Goal: Information Seeking & Learning: Learn about a topic

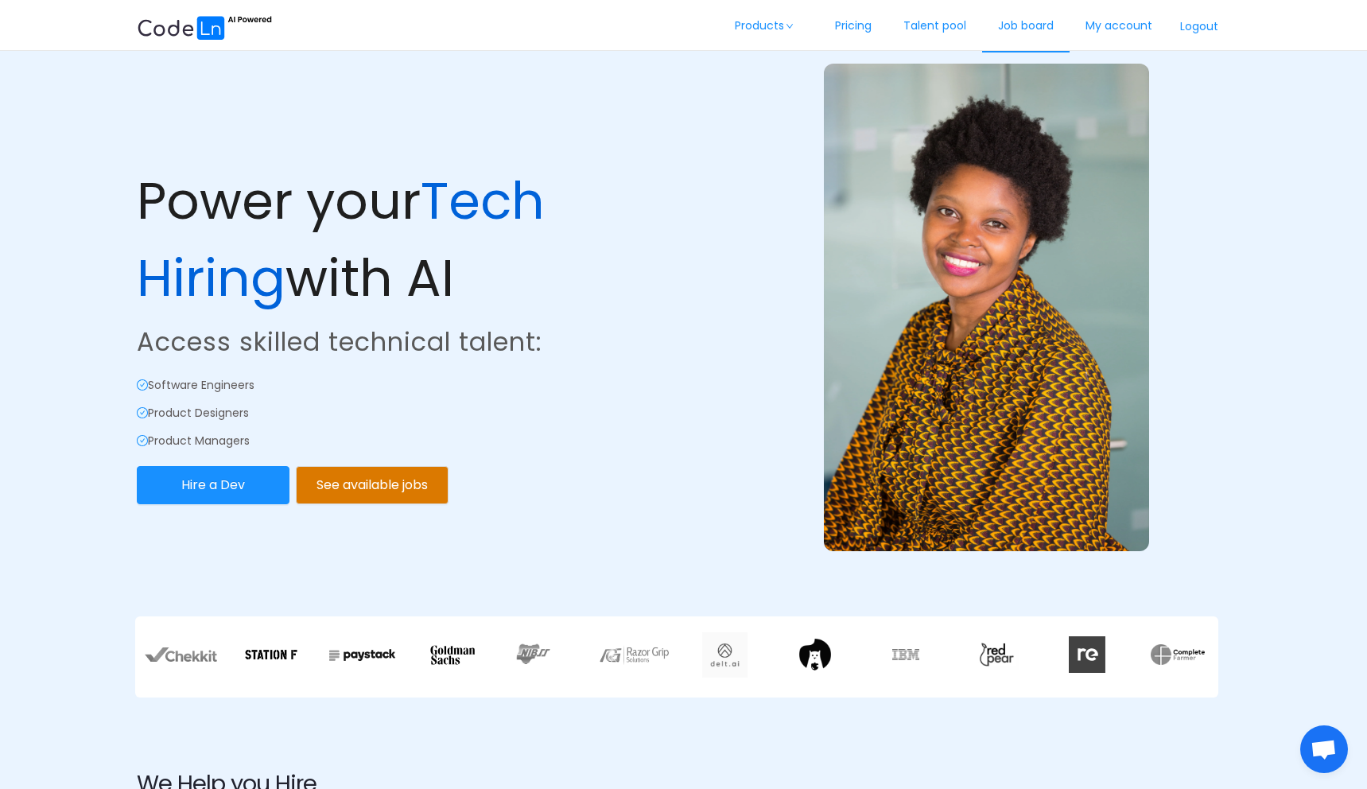
click at [1059, 33] on link "Job board" at bounding box center [1025, 26] width 87 height 52
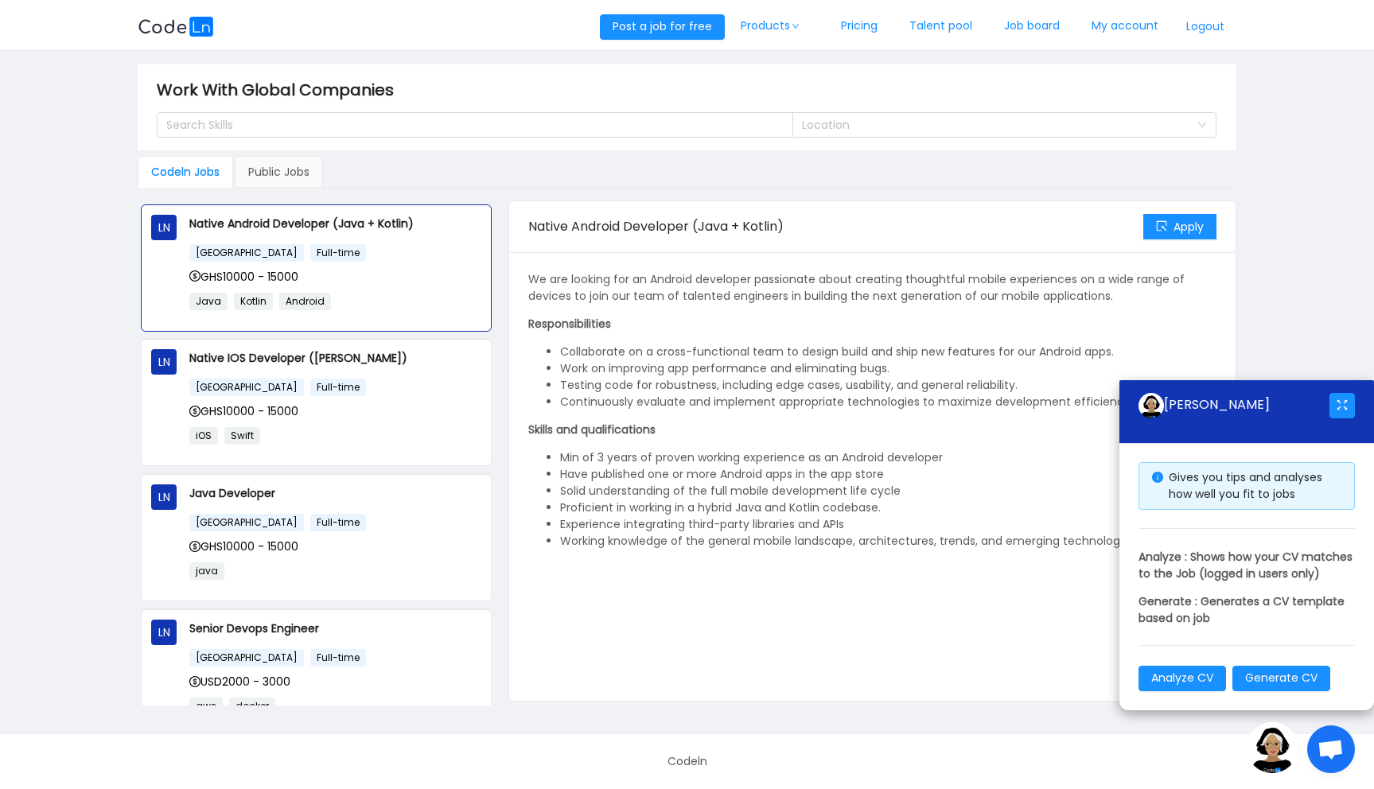
click at [1327, 742] on span "Open chat" at bounding box center [1330, 751] width 26 height 22
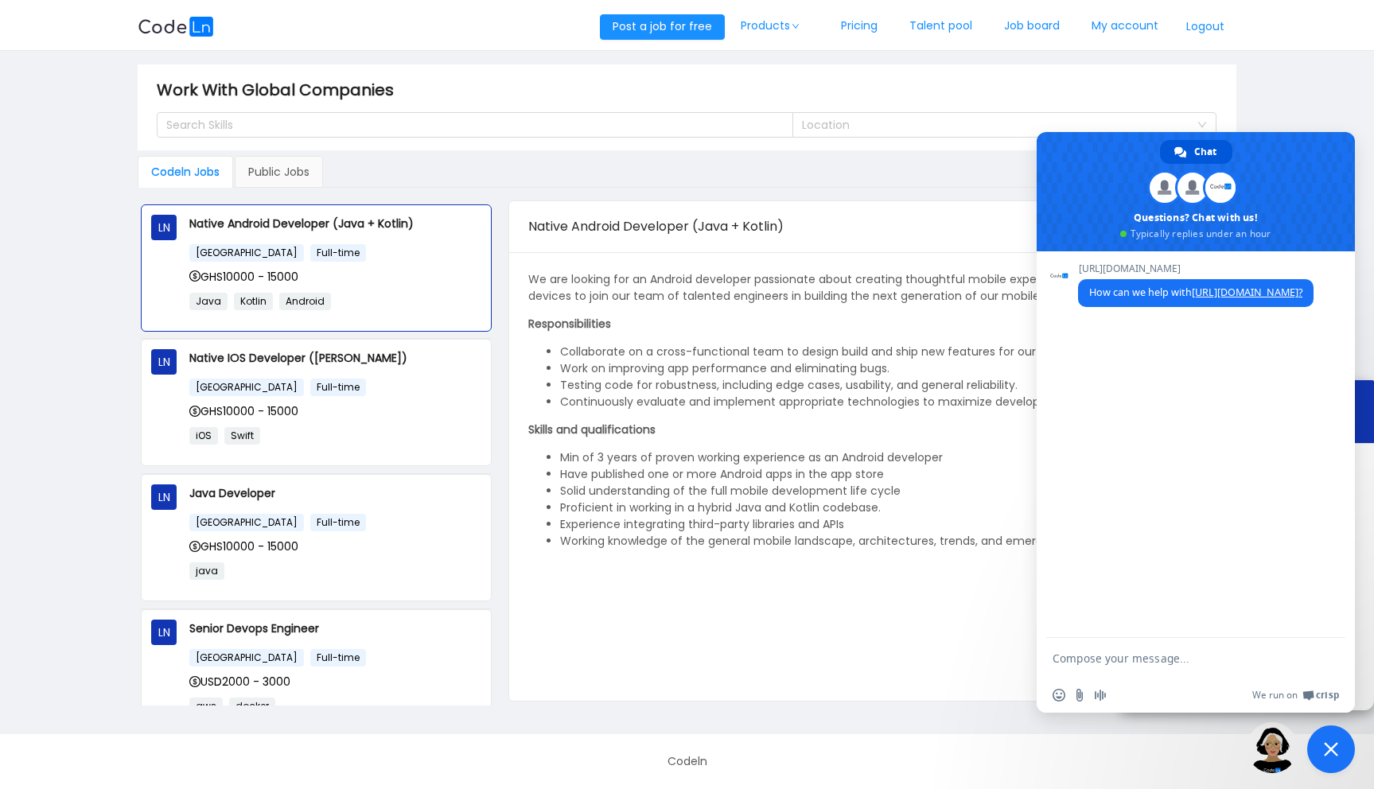
click at [1325, 755] on span "Close chat" at bounding box center [1330, 749] width 14 height 14
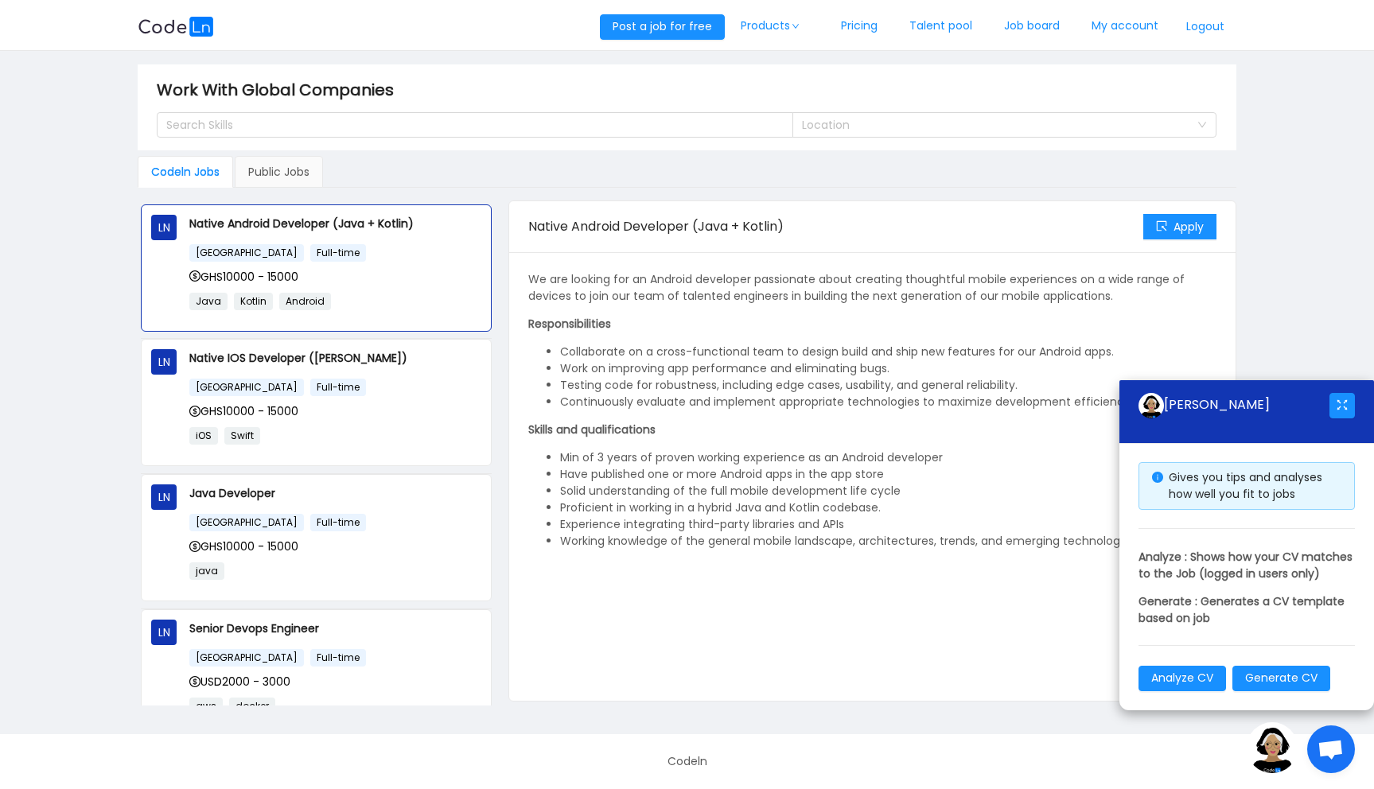
click at [928, 639] on div "We are looking for an Android developer passionate about creating thoughtful mo…" at bounding box center [872, 476] width 689 height 410
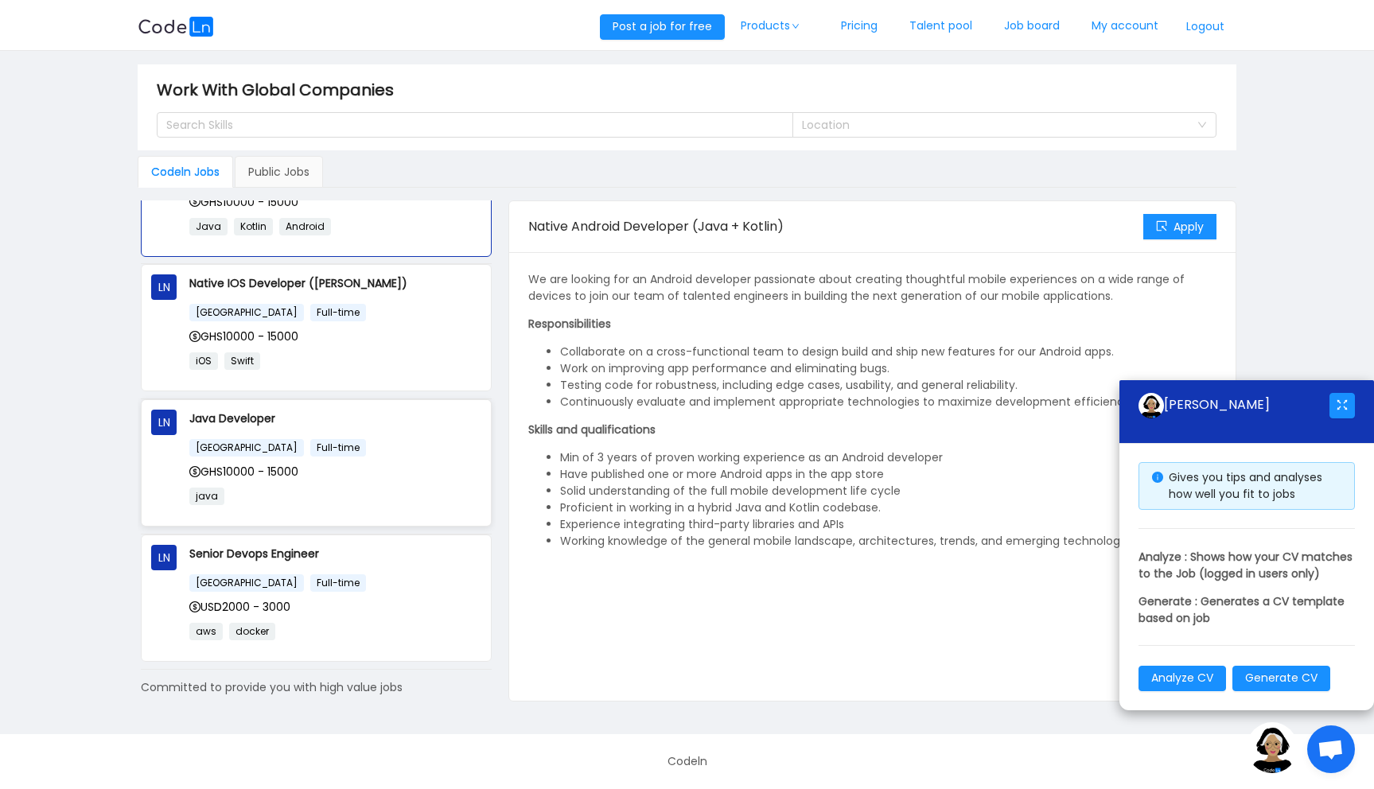
scroll to position [119, 0]
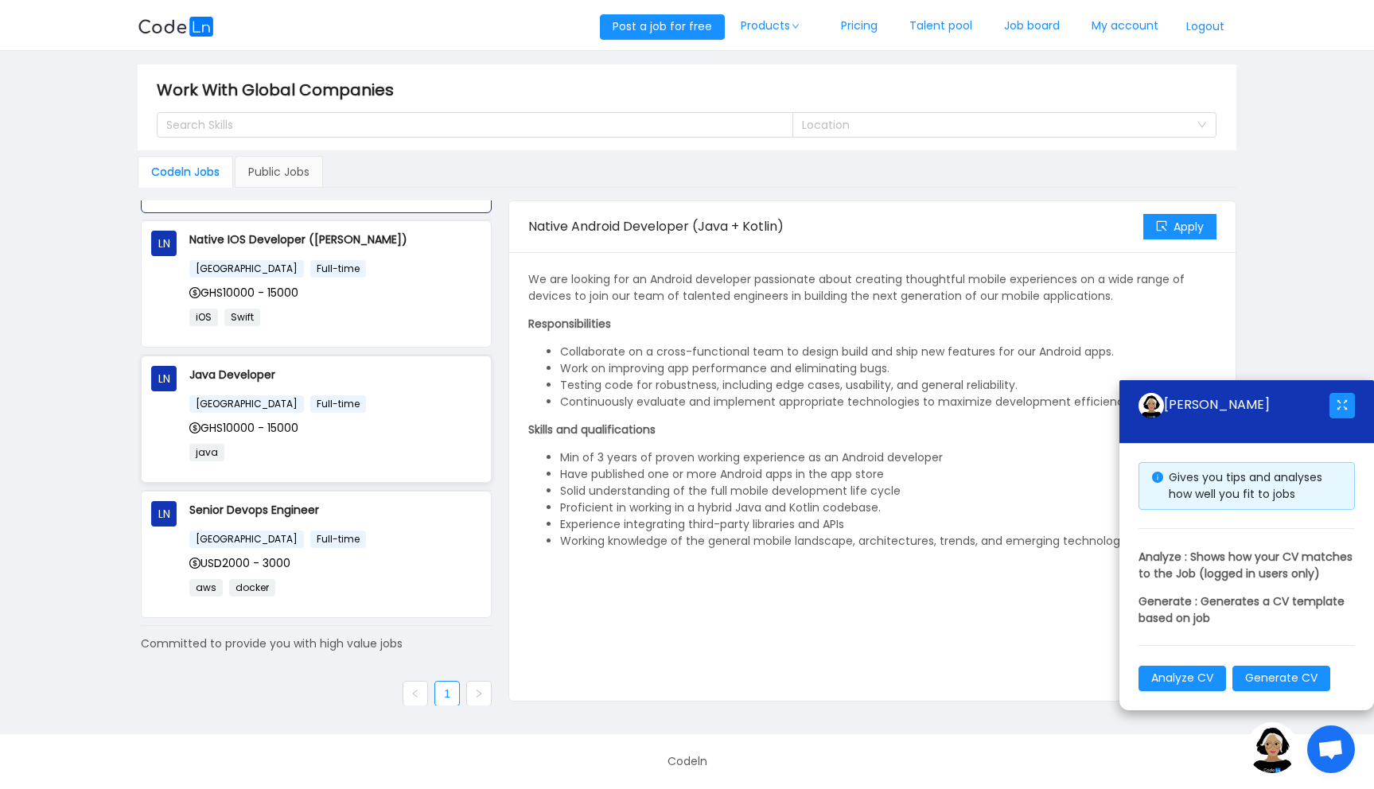
click at [370, 541] on div "[GEOGRAPHIC_DATA] Full-time" at bounding box center [335, 539] width 292 height 18
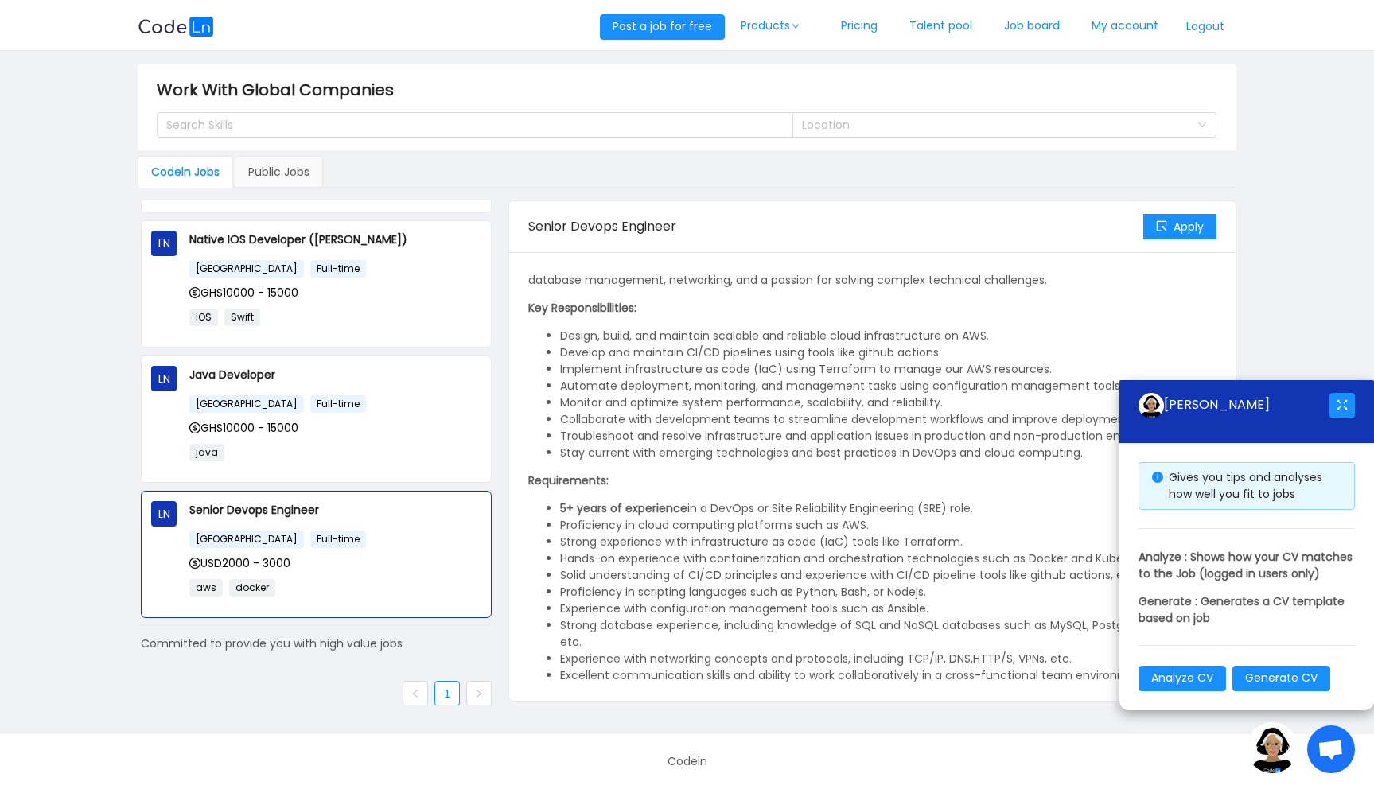
scroll to position [80, 0]
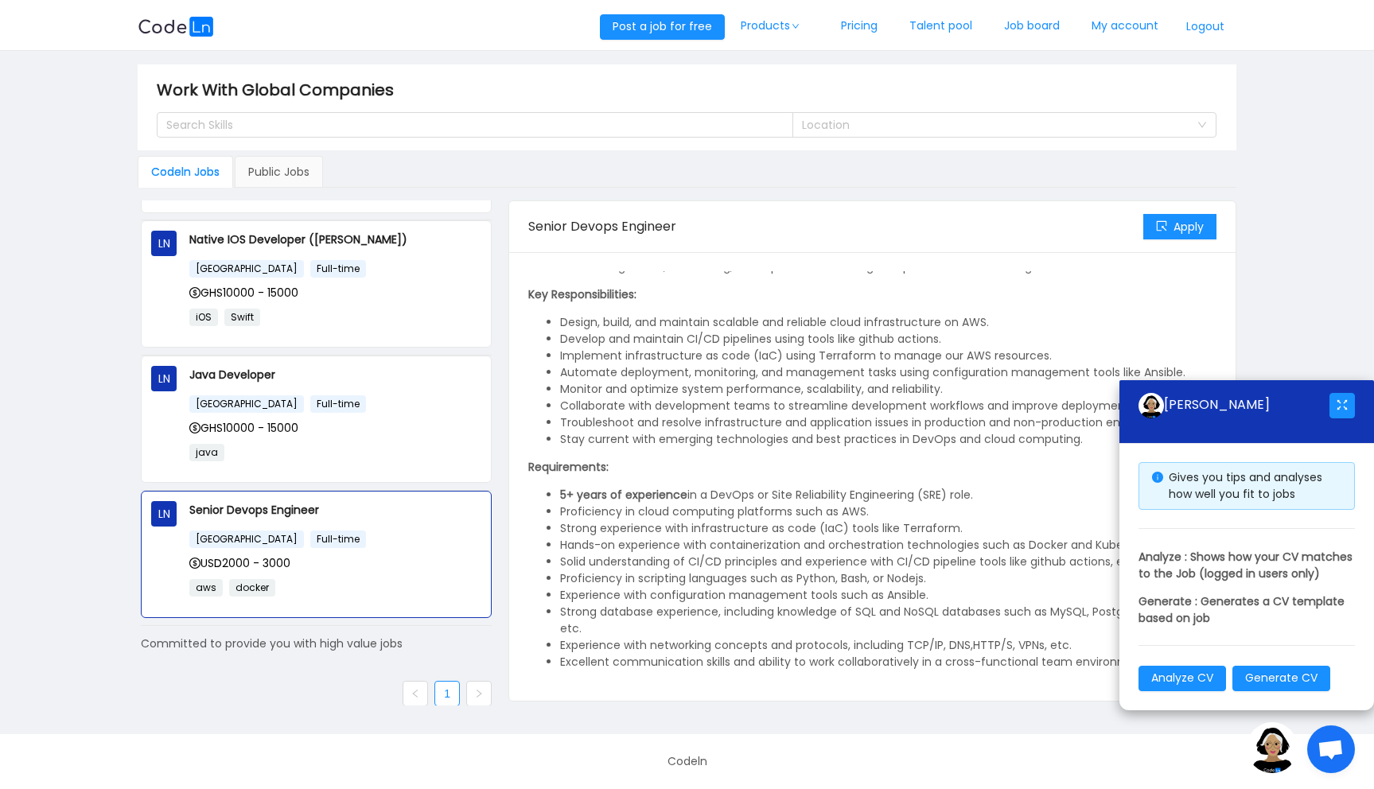
click at [752, 537] on li "Hands-on experience with containerization and orchestration technologies such a…" at bounding box center [888, 545] width 657 height 17
click at [1311, 743] on span "Open chat" at bounding box center [1331, 749] width 48 height 48
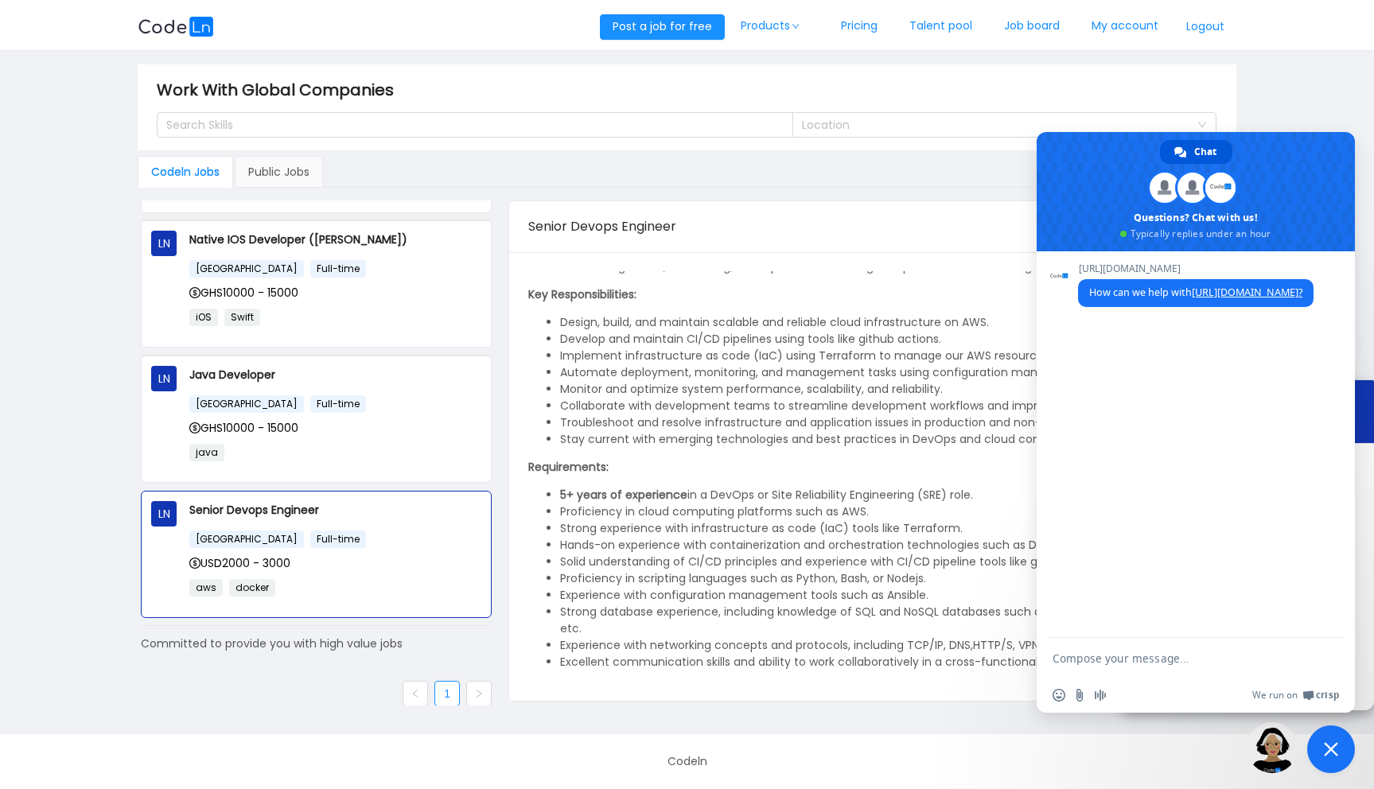
click at [1311, 743] on span "Close chat" at bounding box center [1331, 749] width 48 height 48
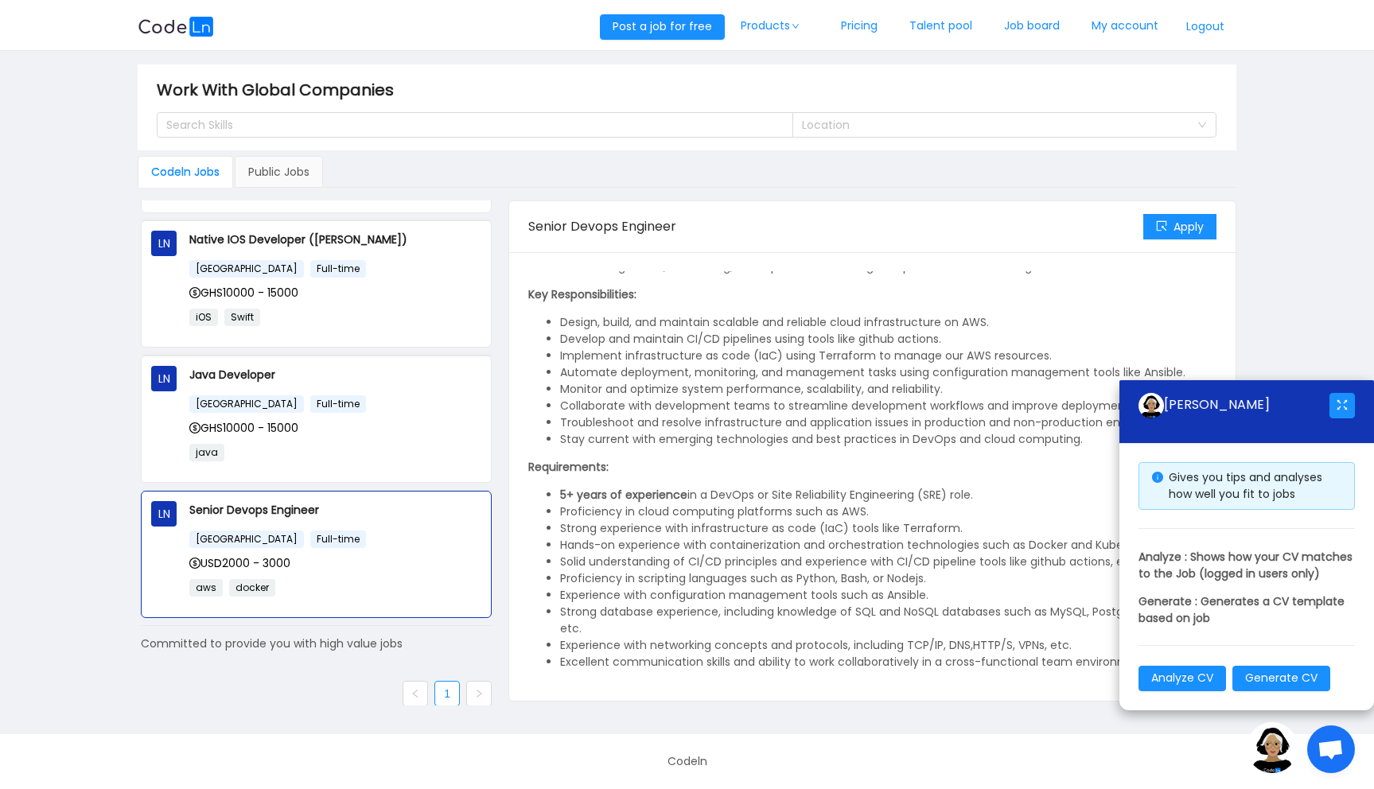
click at [1311, 743] on span "Open chat" at bounding box center [1331, 749] width 48 height 48
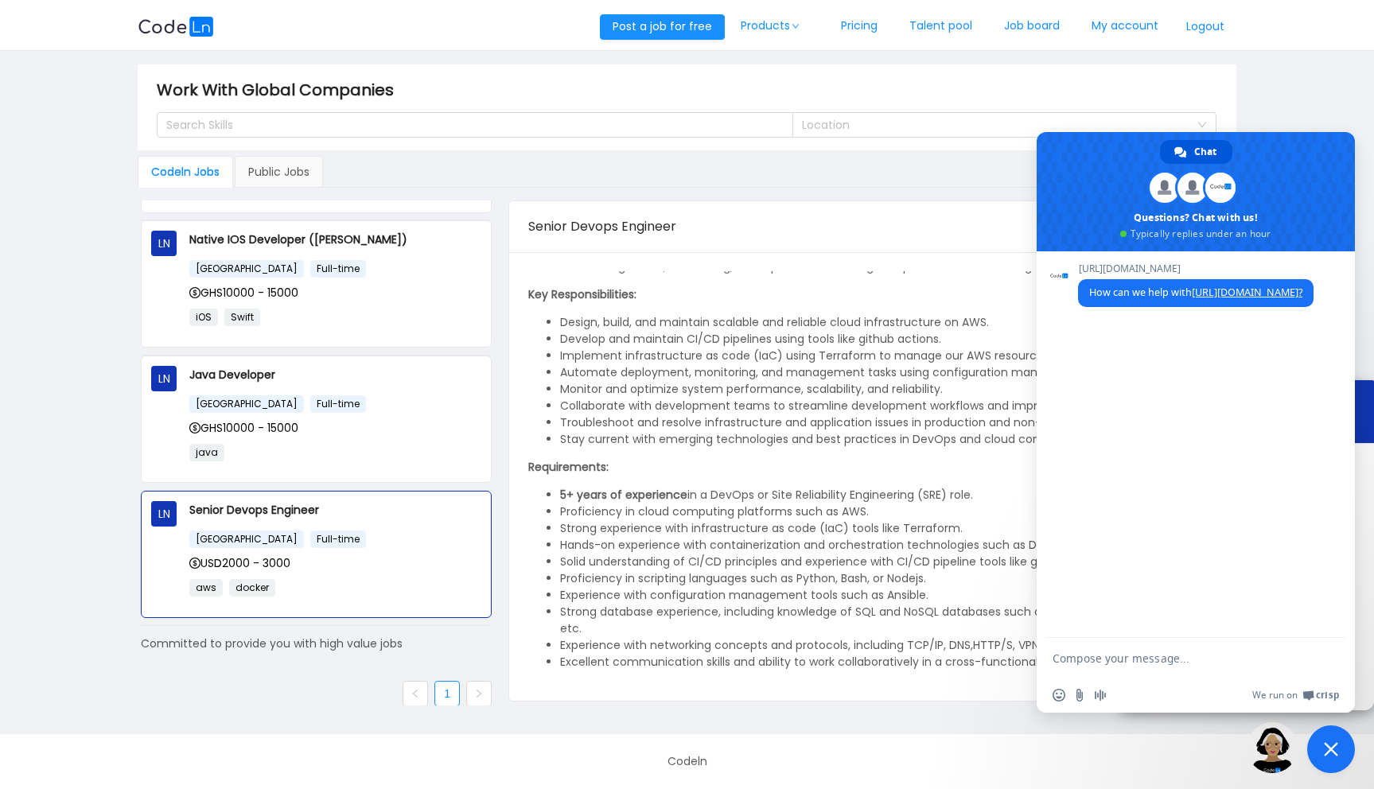
click at [1311, 743] on span "Close chat" at bounding box center [1331, 749] width 48 height 48
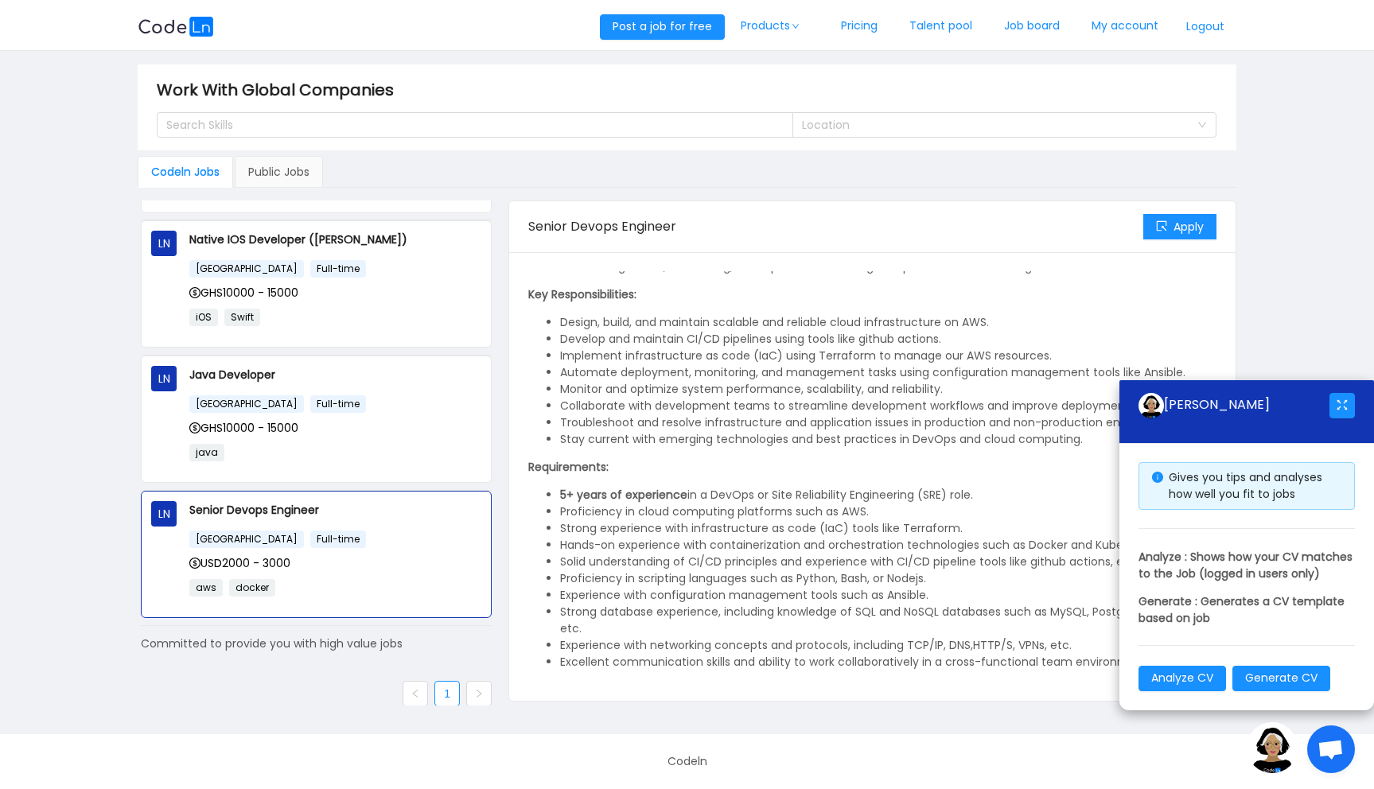
click at [1284, 769] on img at bounding box center [1271, 747] width 51 height 51
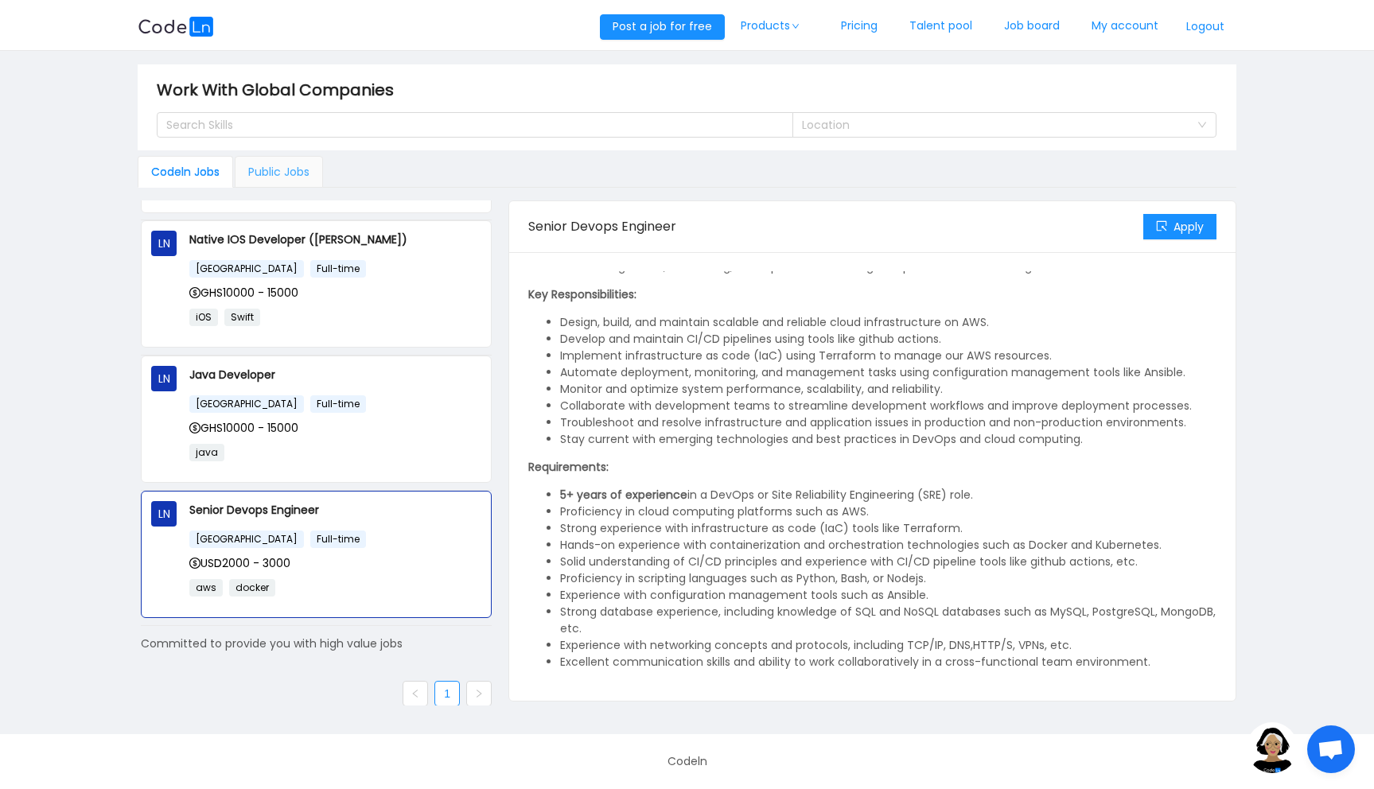
click at [266, 167] on div "Public Jobs" at bounding box center [279, 172] width 88 height 32
